Goal: Check status: Check status

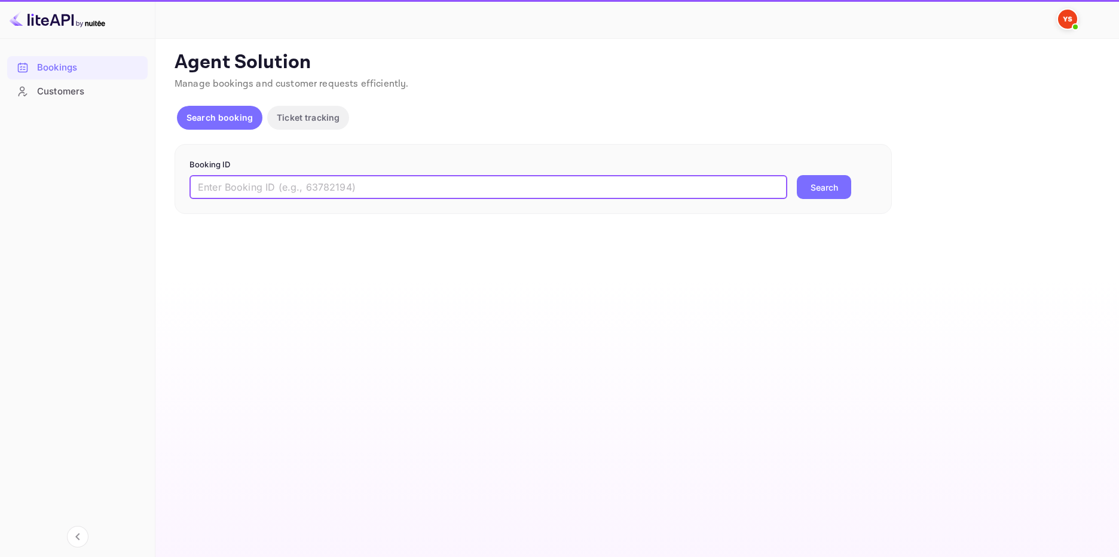
click at [366, 187] on input "text" at bounding box center [489, 187] width 598 height 24
paste input "9489359"
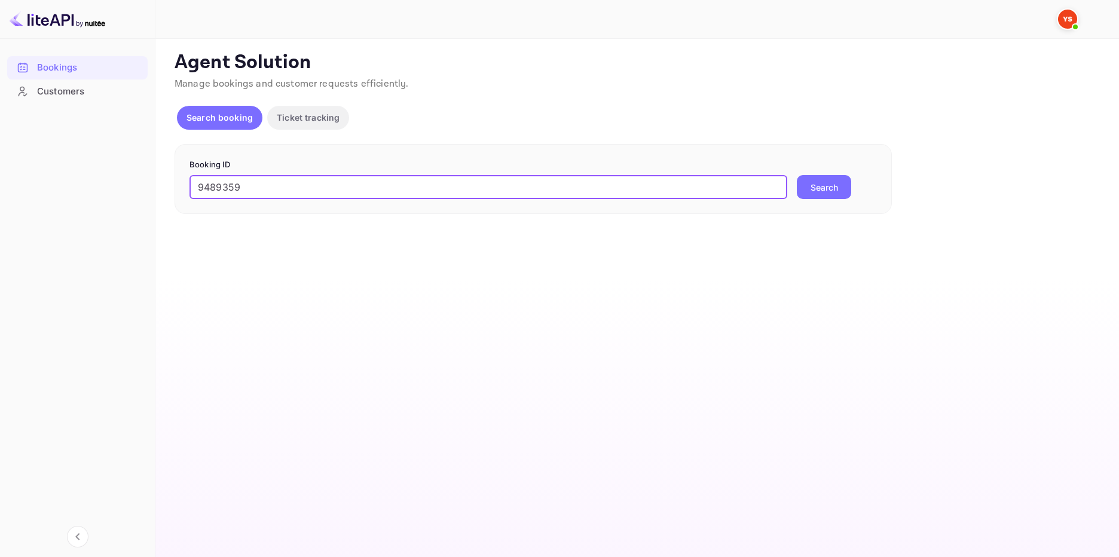
type input "9489359"
click at [832, 189] on button "Search" at bounding box center [824, 187] width 54 height 24
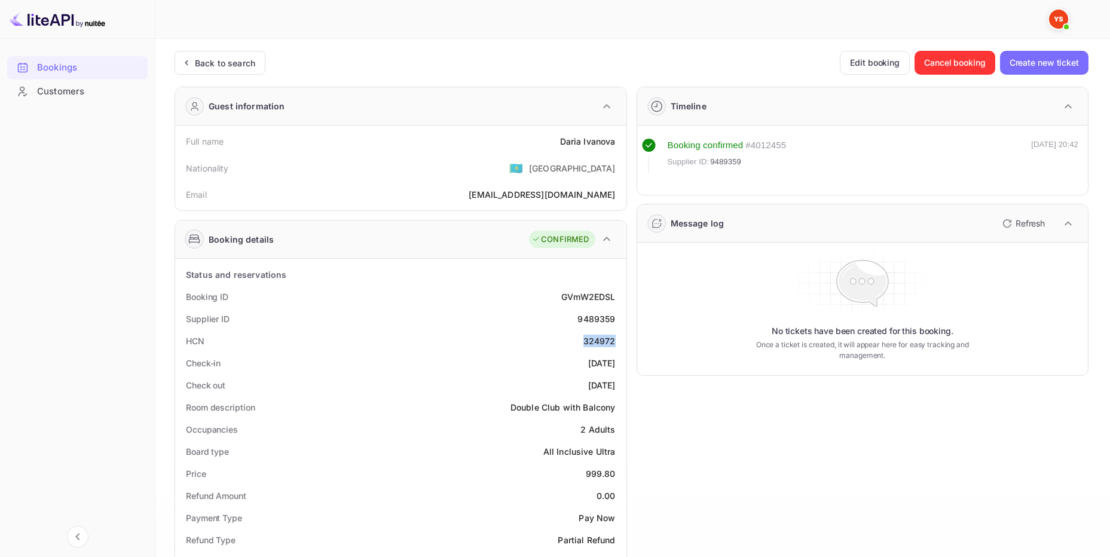
drag, startPoint x: 616, startPoint y: 340, endPoint x: 575, endPoint y: 341, distance: 40.7
click at [577, 341] on div "HCN 324972" at bounding box center [401, 341] width 442 height 22
drag, startPoint x: 250, startPoint y: 56, endPoint x: 288, endPoint y: 101, distance: 58.6
click at [249, 57] on div "Back to search" at bounding box center [225, 63] width 60 height 13
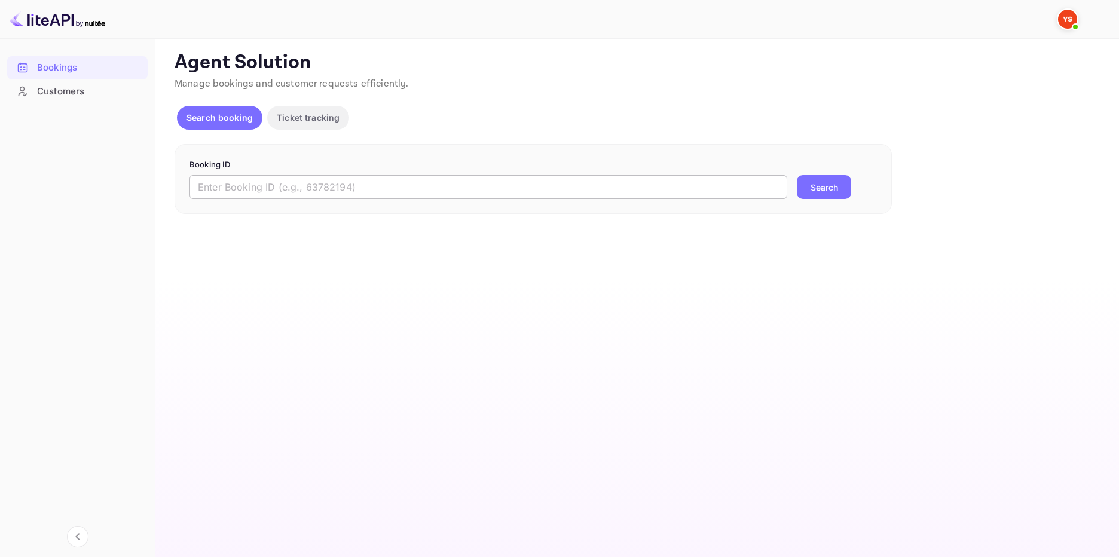
drag, startPoint x: 354, startPoint y: 192, endPoint x: 352, endPoint y: 185, distance: 7.2
click at [354, 191] on input "text" at bounding box center [489, 187] width 598 height 24
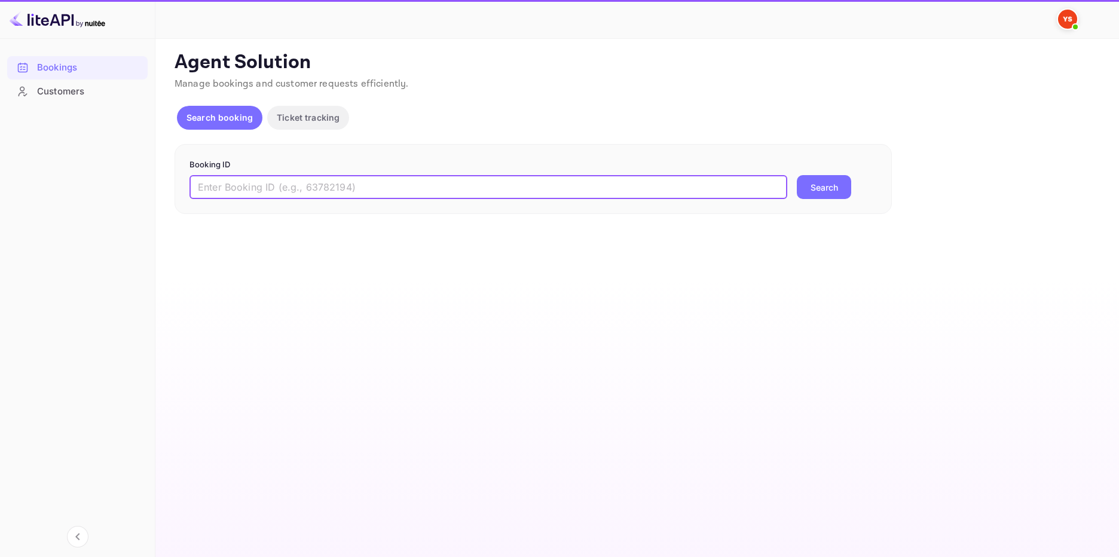
paste input "8805142"
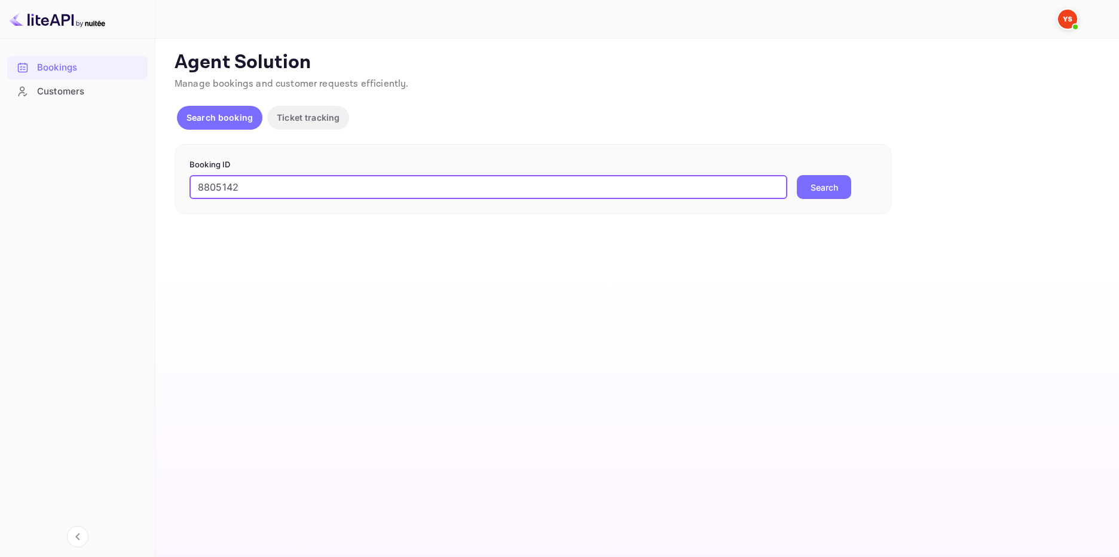
type input "8805142"
click at [829, 192] on button "Search" at bounding box center [824, 187] width 54 height 24
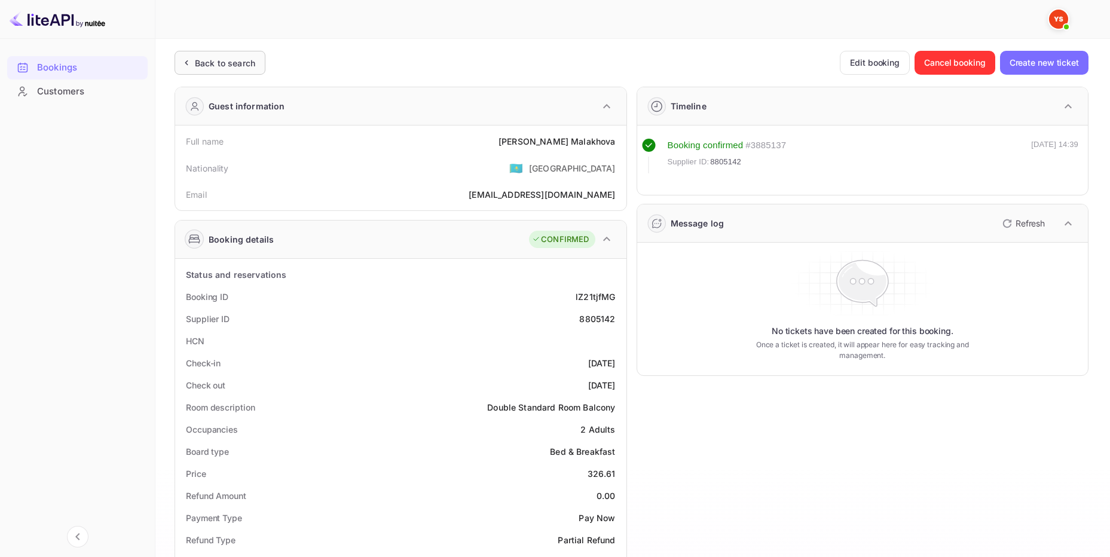
click at [209, 64] on div "Back to search" at bounding box center [225, 63] width 60 height 13
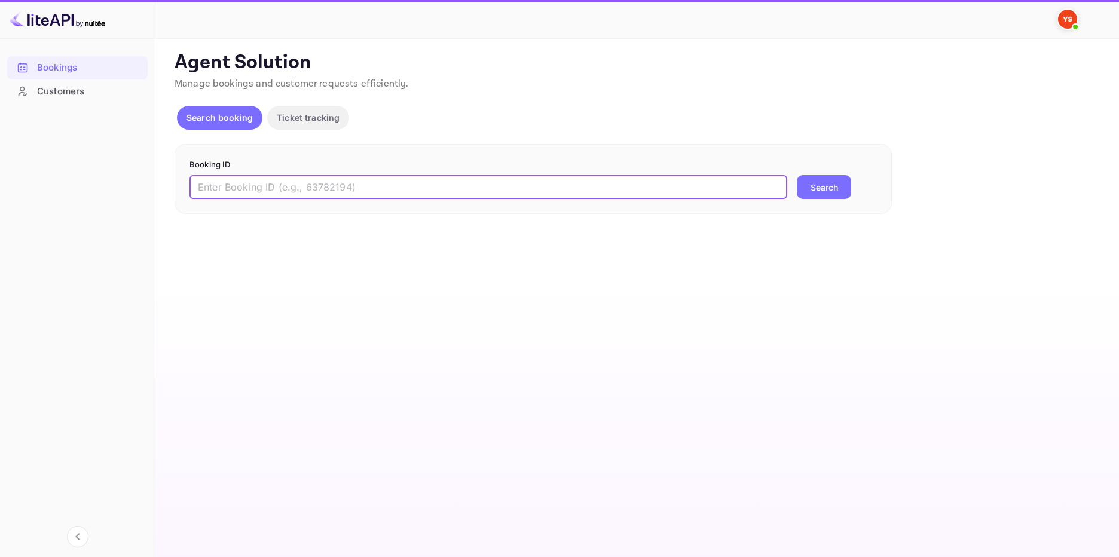
click at [239, 185] on input "text" at bounding box center [489, 187] width 598 height 24
paste input "9489359"
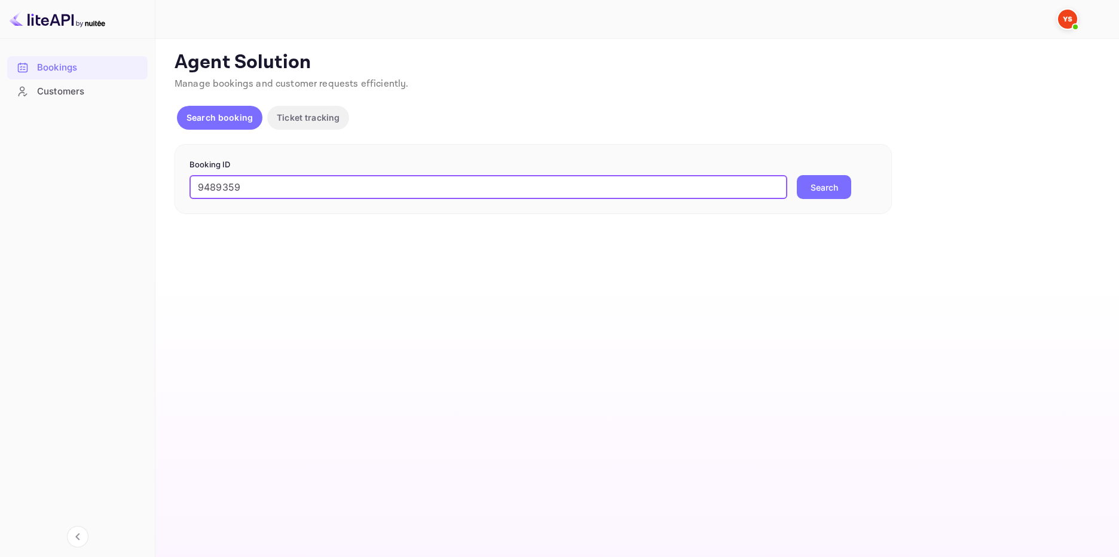
type input "9489359"
click at [829, 195] on button "Search" at bounding box center [824, 187] width 54 height 24
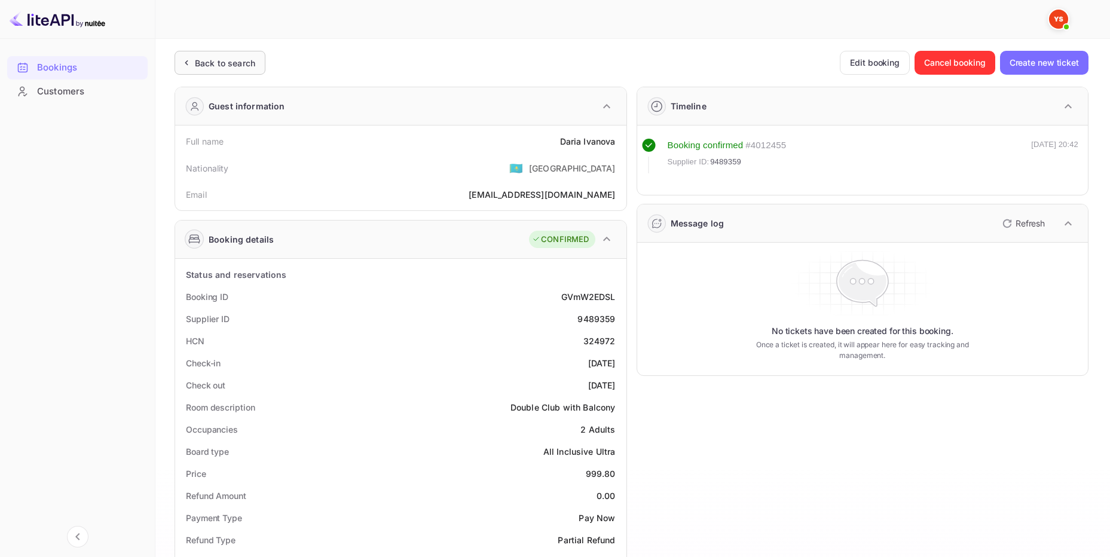
click at [242, 65] on div "Back to search" at bounding box center [225, 63] width 60 height 13
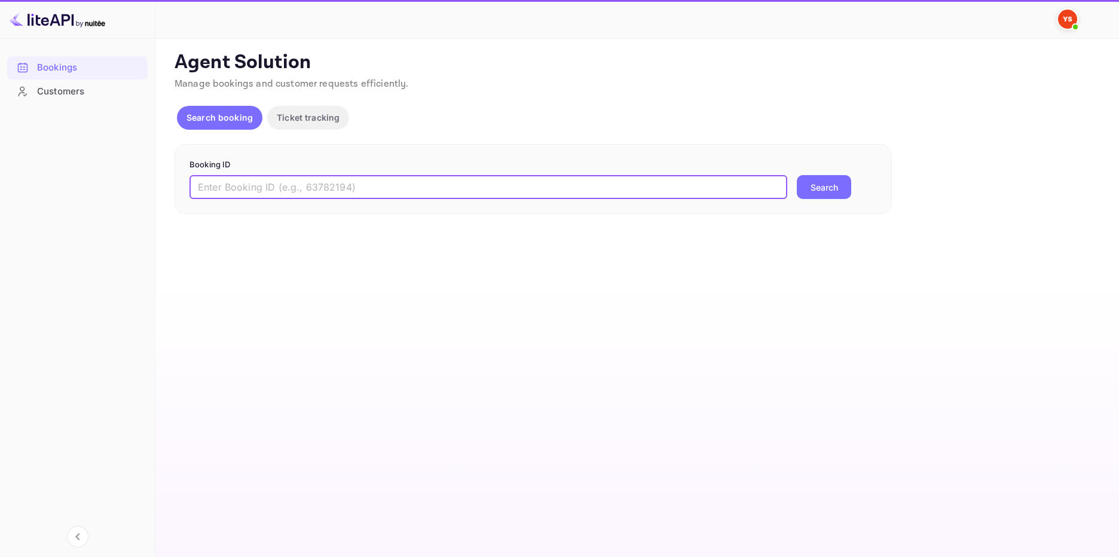
click at [342, 188] on input "text" at bounding box center [489, 187] width 598 height 24
paste input "9454854"
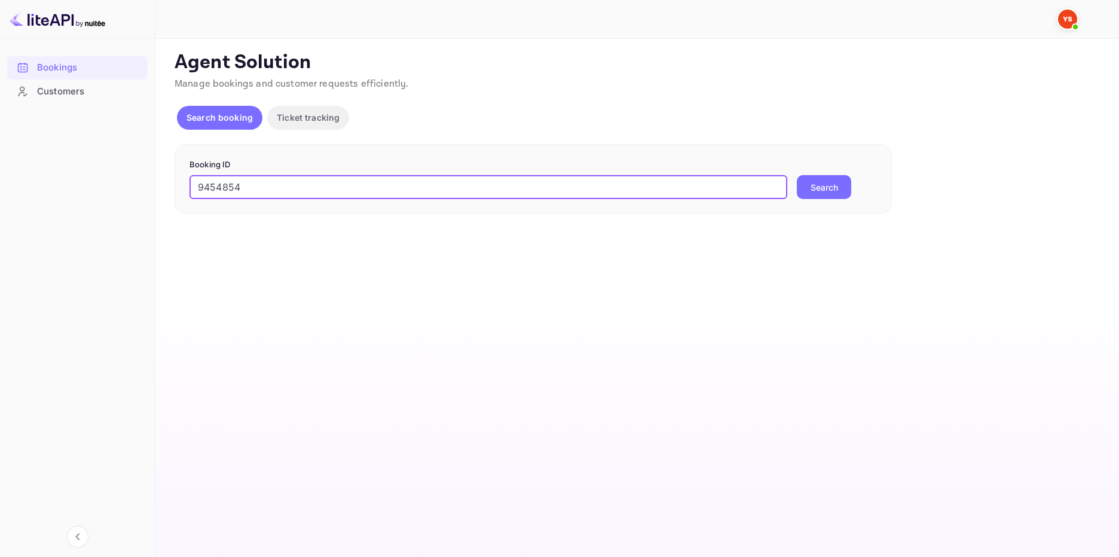
type input "9454854"
click at [833, 186] on button "Search" at bounding box center [824, 187] width 54 height 24
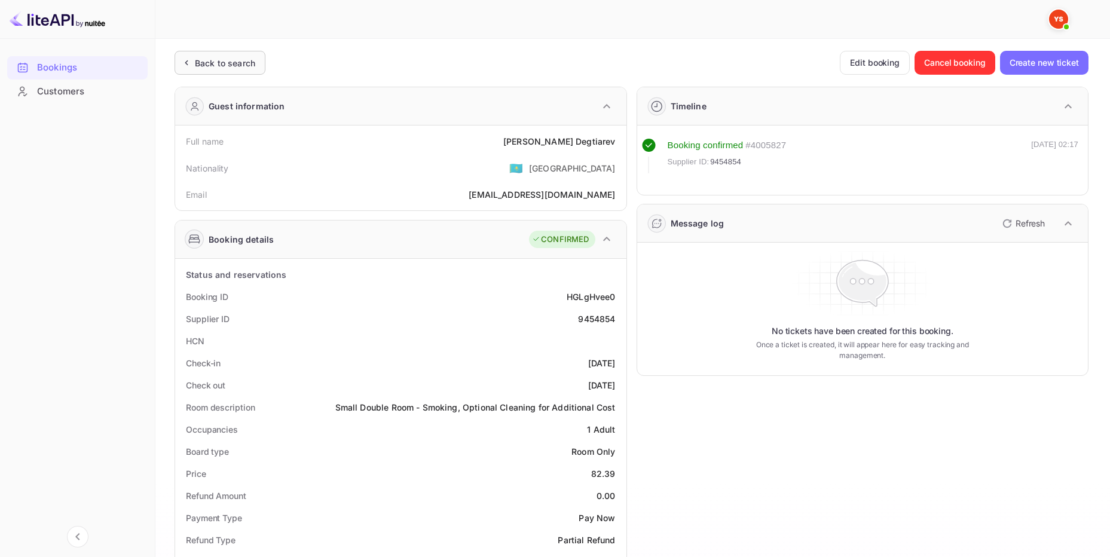
click at [221, 59] on div "Back to search" at bounding box center [225, 63] width 60 height 13
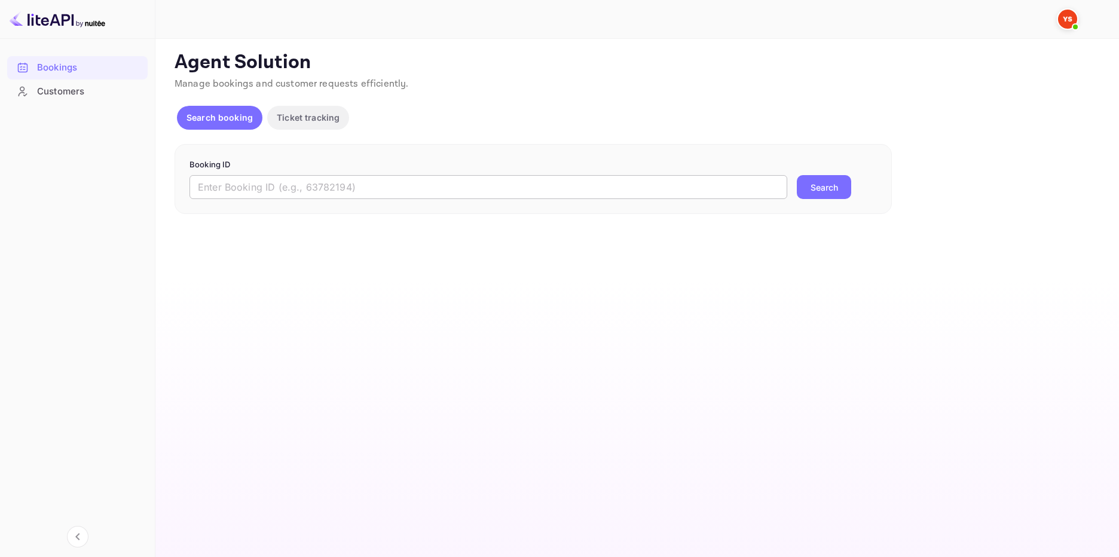
click at [282, 190] on input "text" at bounding box center [489, 187] width 598 height 24
paste input "8660032"
type input "8660032"
click at [812, 190] on button "Search" at bounding box center [824, 187] width 54 height 24
